Goal: Task Accomplishment & Management: Use online tool/utility

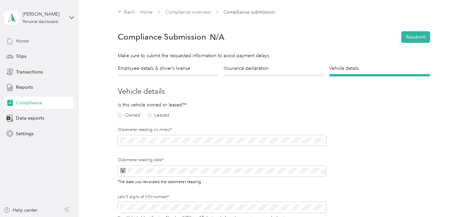
click at [22, 38] on span "Home" at bounding box center [22, 41] width 13 height 7
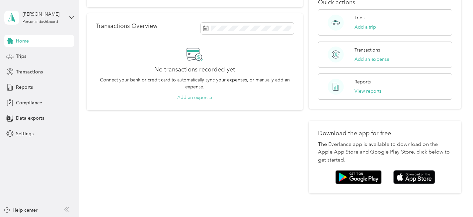
scroll to position [150, 0]
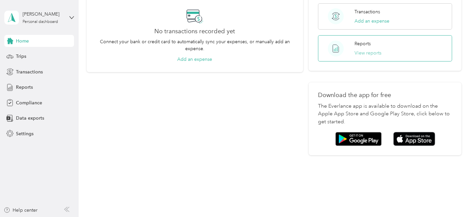
click at [363, 49] on button "View reports" at bounding box center [368, 52] width 27 height 7
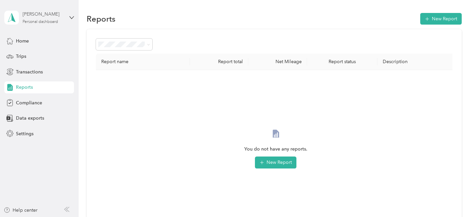
click at [58, 16] on div "[PERSON_NAME]" at bounding box center [44, 14] width 42 height 7
click at [275, 159] on button "New Report" at bounding box center [276, 162] width 42 height 12
